Goal: Answer question/provide support

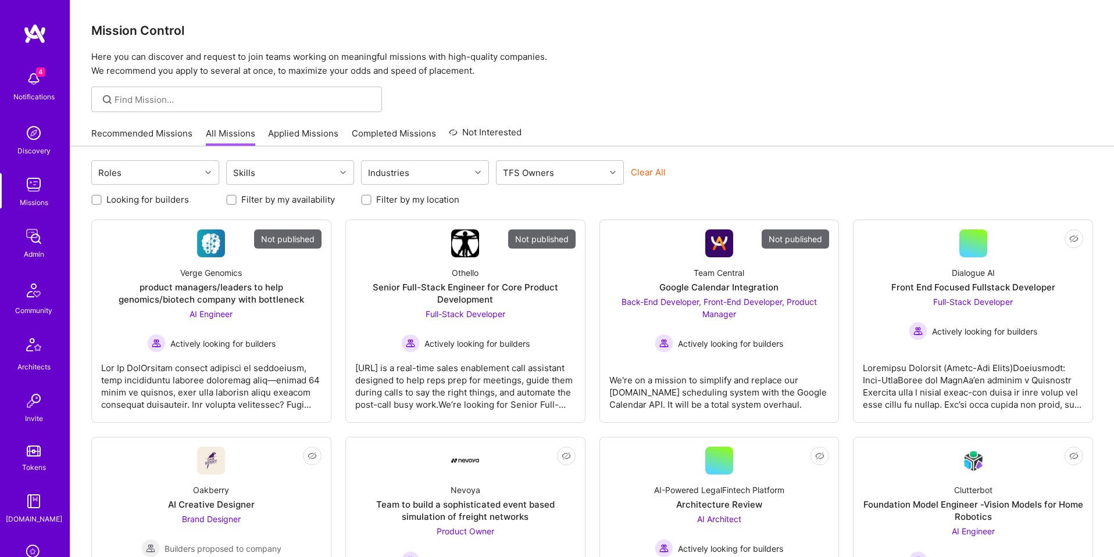
scroll to position [185, 0]
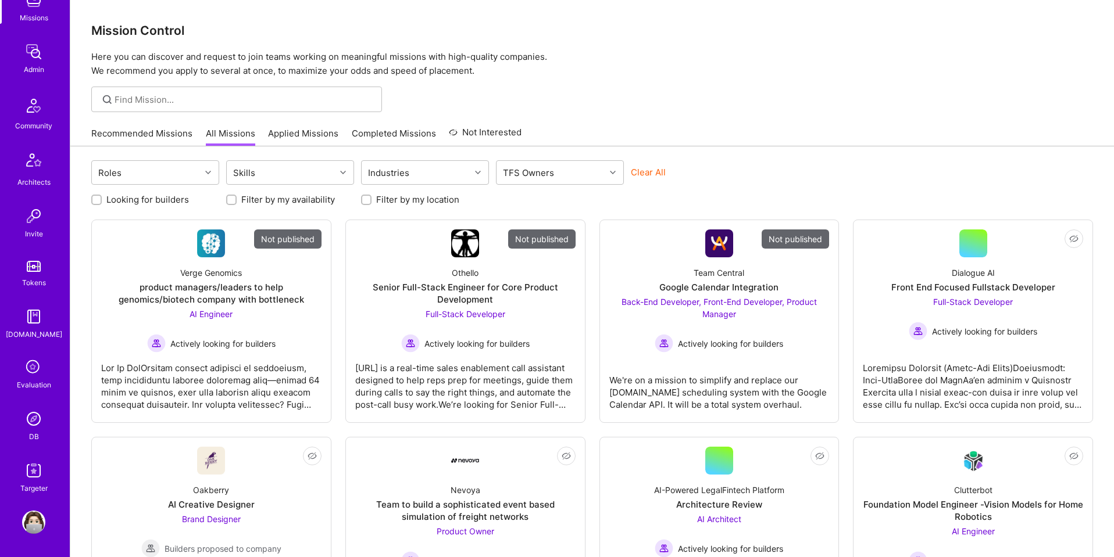
click at [31, 426] on img at bounding box center [33, 418] width 23 height 23
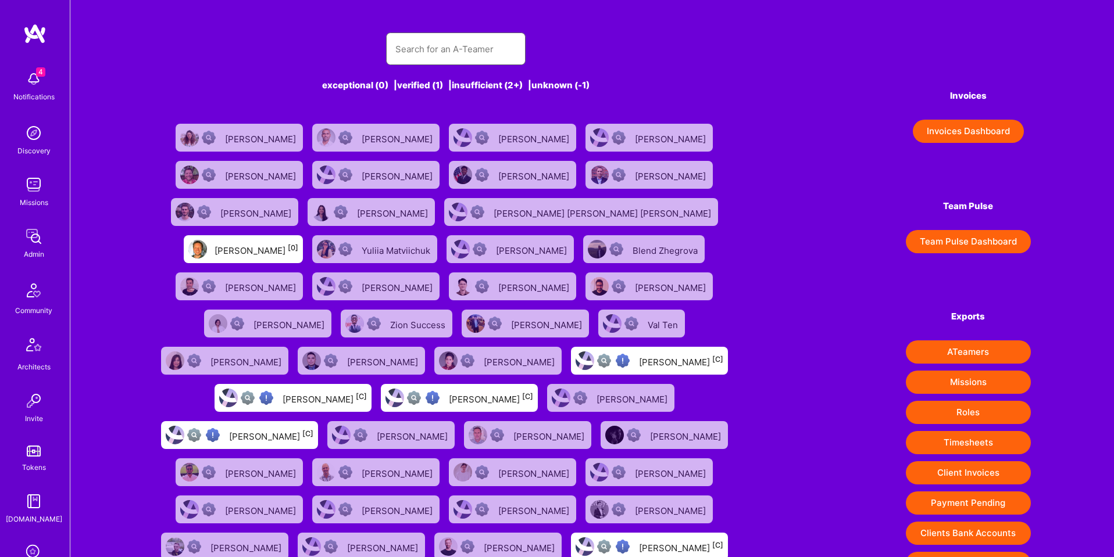
click at [449, 50] on input "text" at bounding box center [455, 49] width 121 height 30
paste input "[PERSON_NAME][EMAIL_ADDRESS][PERSON_NAME][DOMAIN_NAME]"
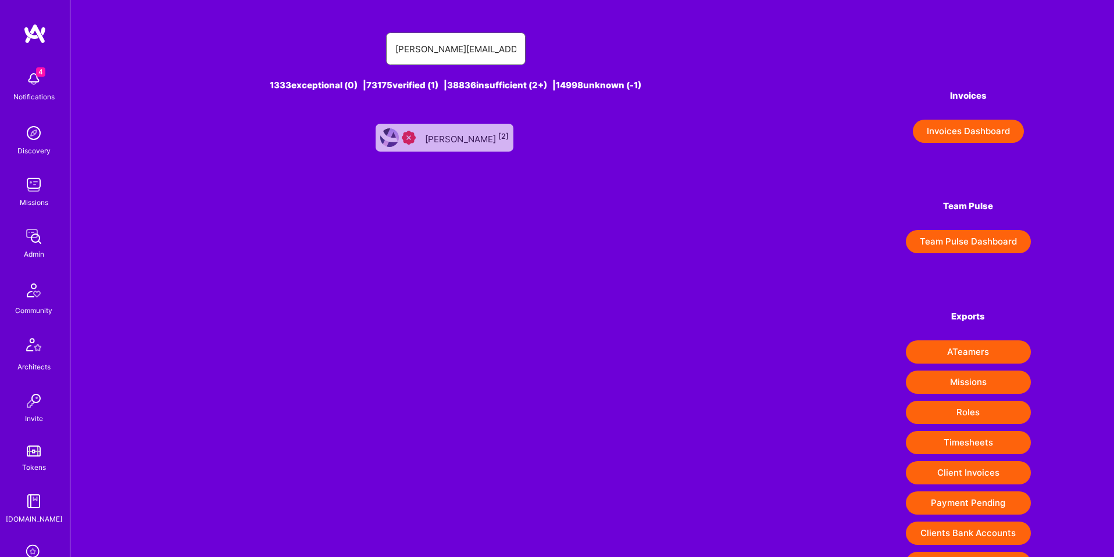
type input "[PERSON_NAME][EMAIL_ADDRESS][PERSON_NAME][DOMAIN_NAME]"
click at [444, 138] on div "[PERSON_NAME] [2]" at bounding box center [467, 137] width 84 height 15
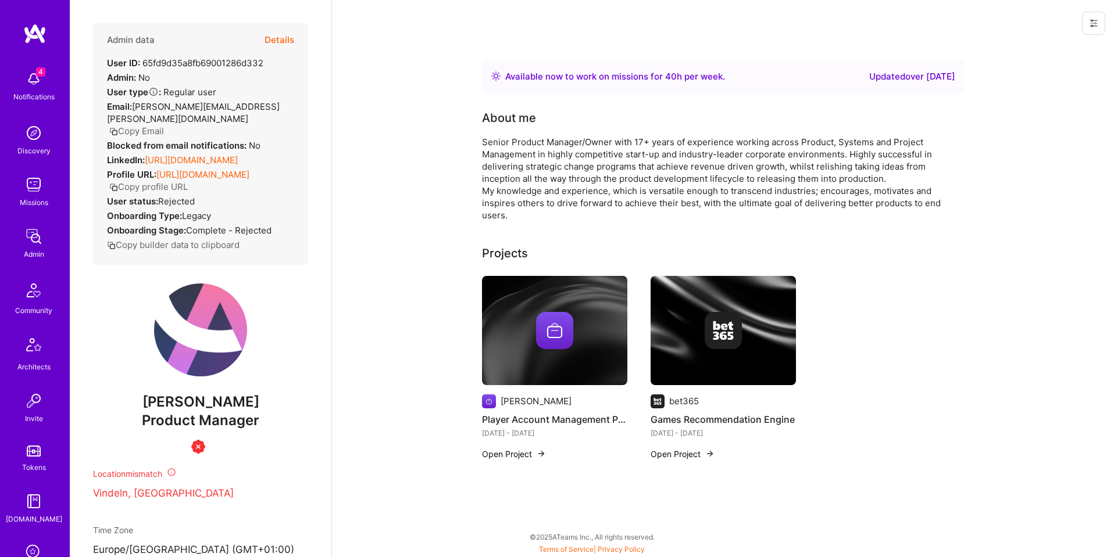
click at [283, 38] on button "Details" at bounding box center [279, 40] width 30 height 34
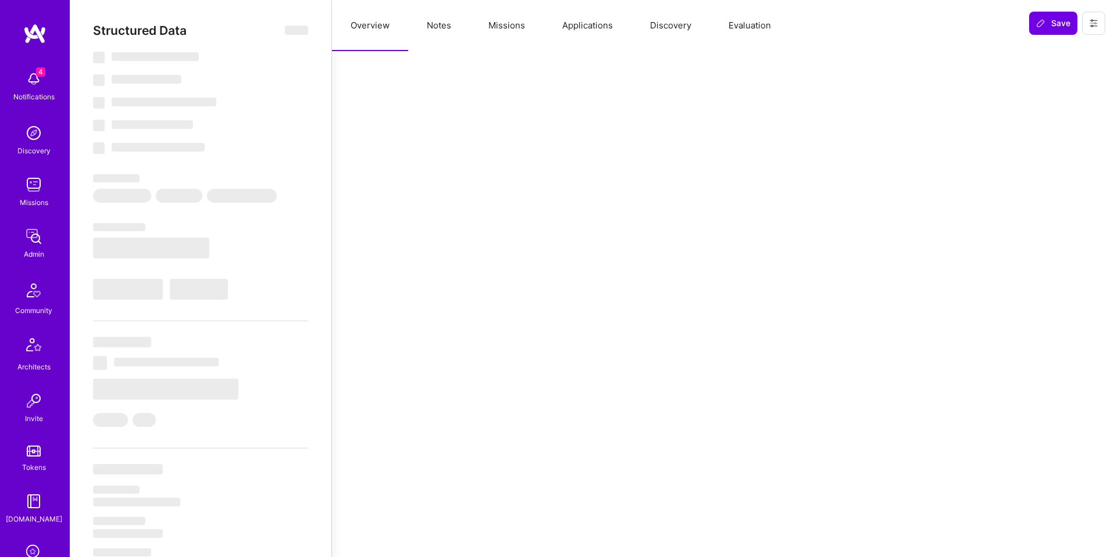
select select "Right Now"
select select "Insufficient"
select select "SE"
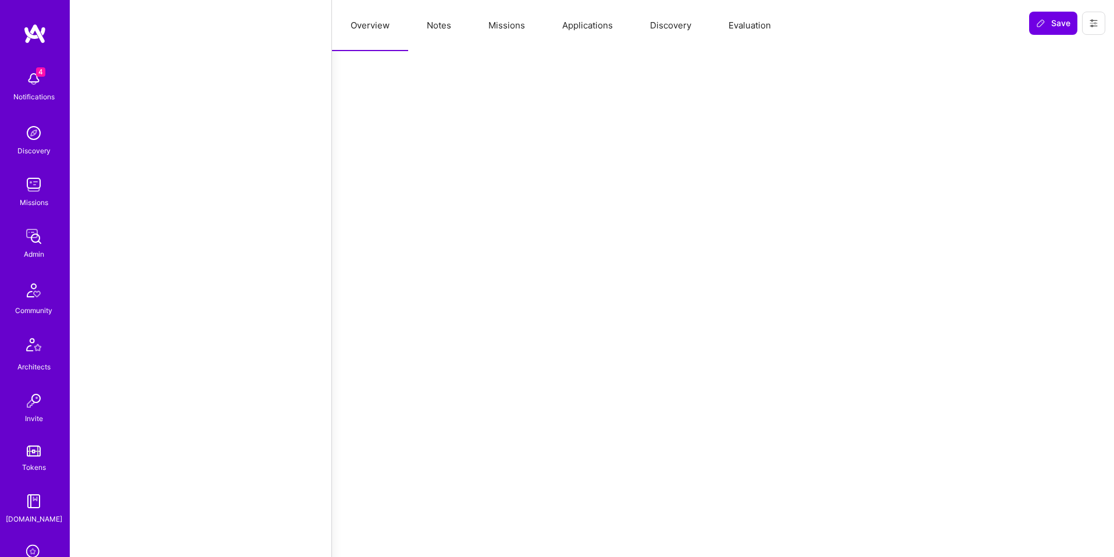
scroll to position [955, 0]
drag, startPoint x: 128, startPoint y: 33, endPoint x: 191, endPoint y: 33, distance: 62.8
click at [191, 48] on div "Joined: [DATE]" at bounding box center [200, 54] width 215 height 12
copy span "[DATE]"
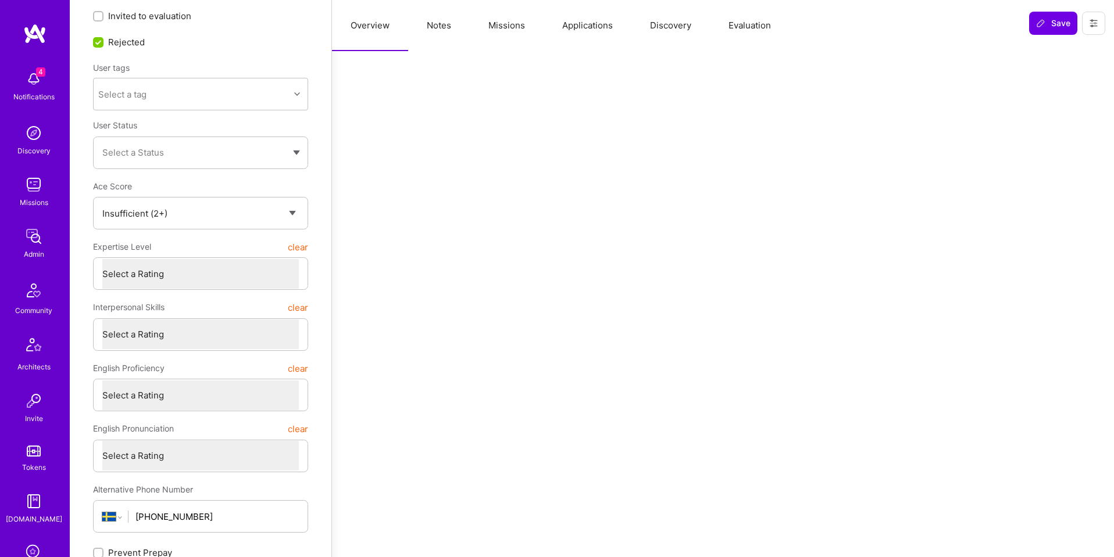
scroll to position [0, 0]
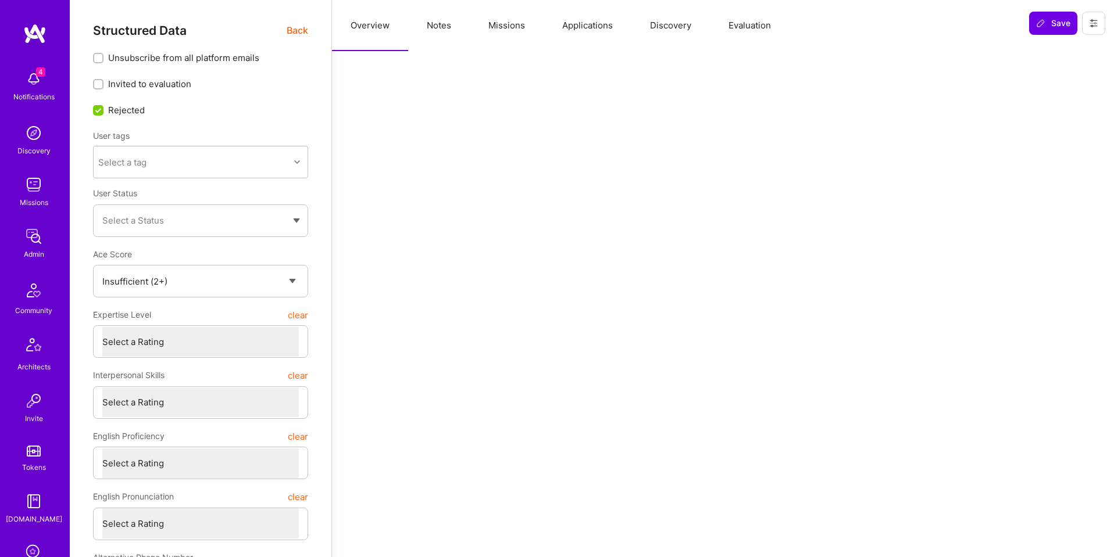
click at [297, 32] on span "Back" at bounding box center [298, 30] width 22 height 15
